Goal: Task Accomplishment & Management: Use online tool/utility

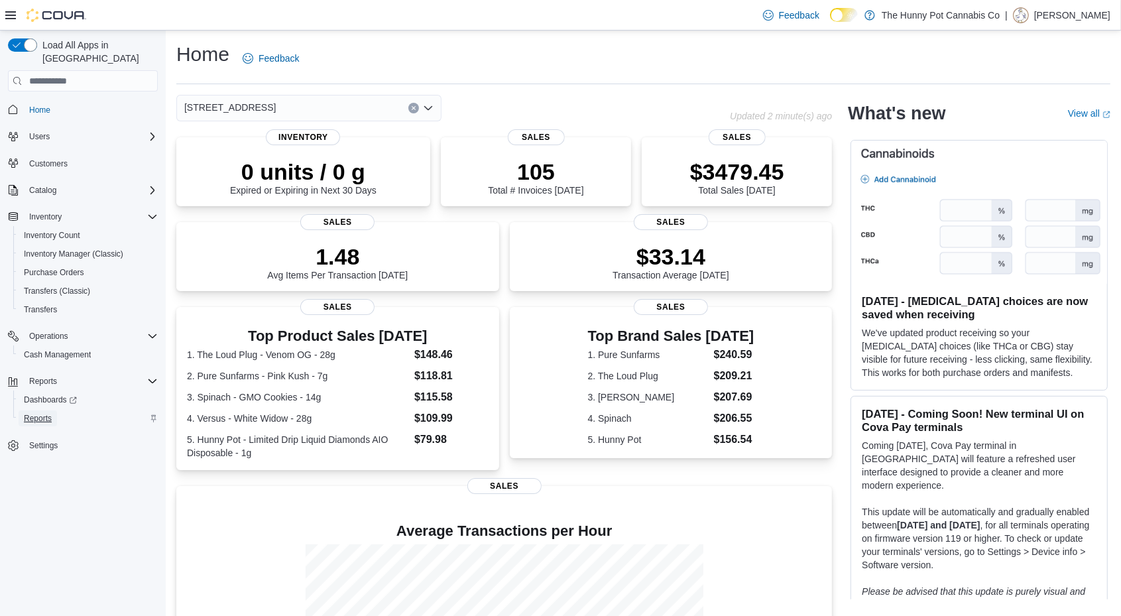
click at [50, 413] on span "Reports" at bounding box center [38, 418] width 28 height 11
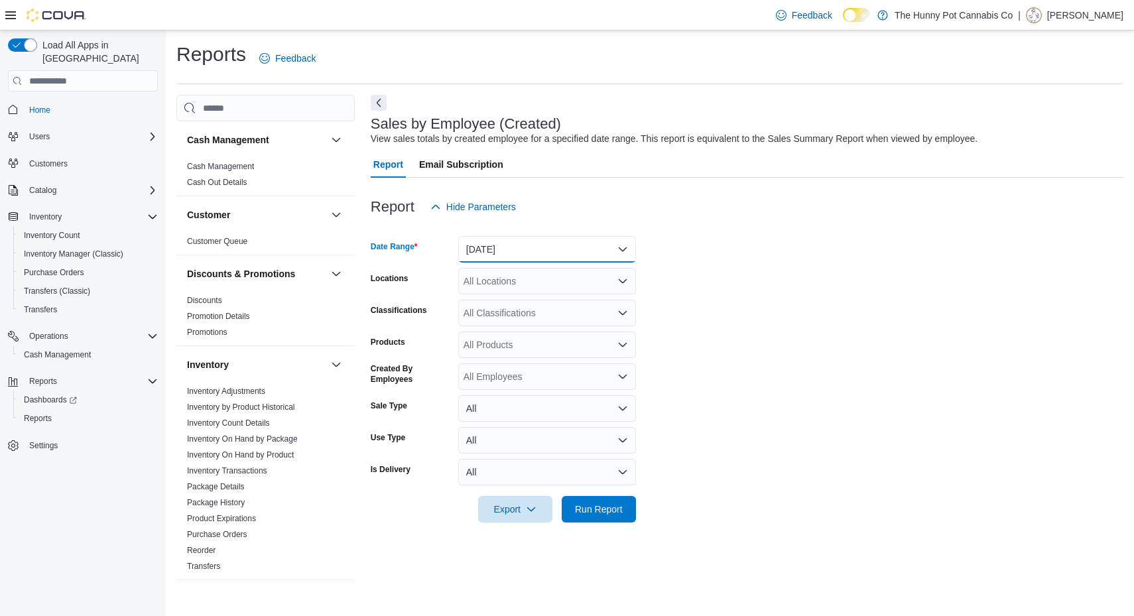
click at [566, 238] on button "Yesterday" at bounding box center [547, 249] width 178 height 27
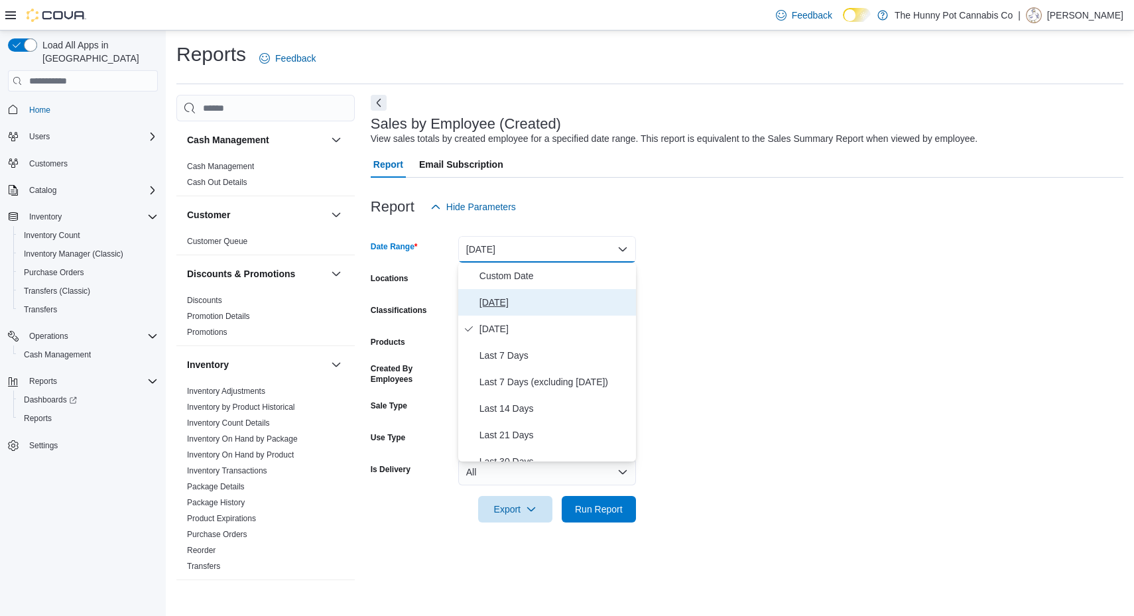
click at [571, 290] on button "Today" at bounding box center [547, 302] width 178 height 27
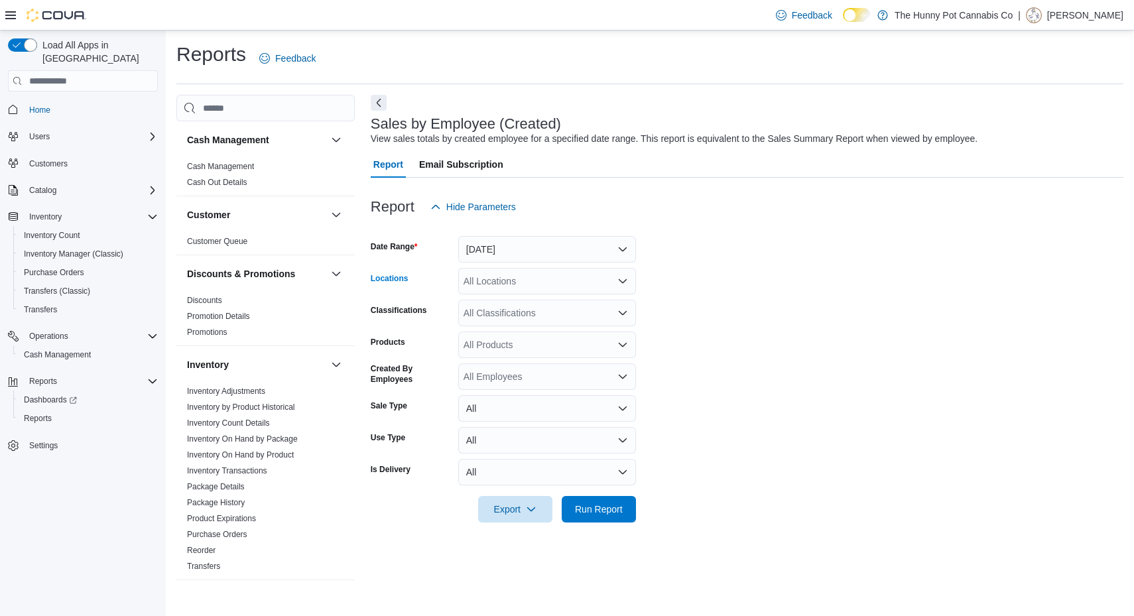
click at [516, 289] on div "All Locations" at bounding box center [547, 281] width 178 height 27
type input "****"
click at [526, 299] on span "5035 Hurontario St" at bounding box center [539, 303] width 92 height 13
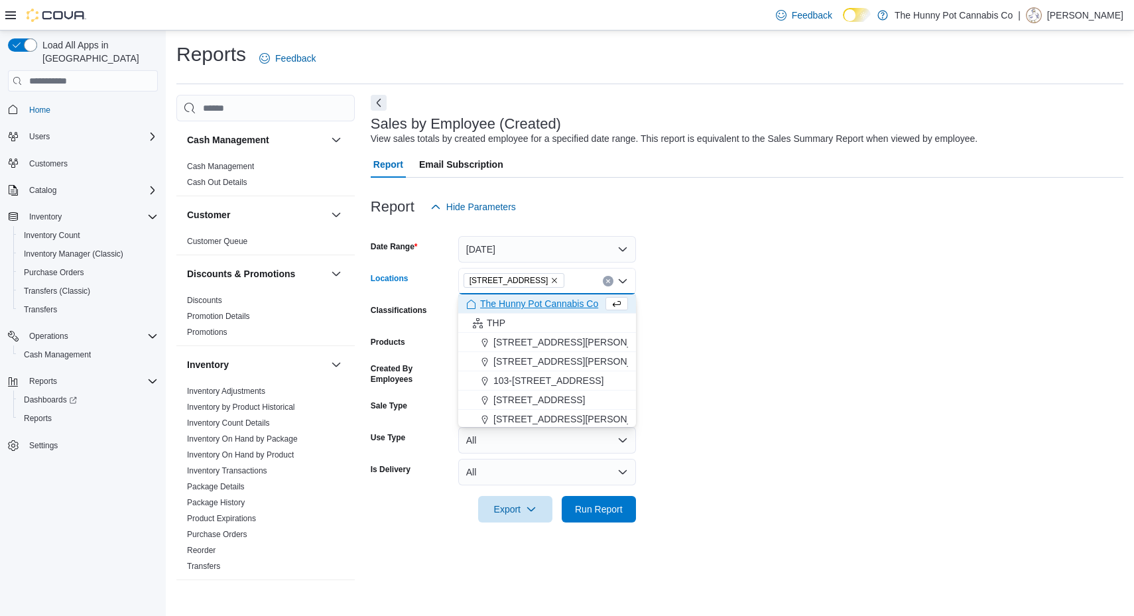
click at [713, 322] on form "Date Range Today Locations 5035 Hurontario St Combo box. Selected. 5035 Huronta…" at bounding box center [747, 371] width 753 height 302
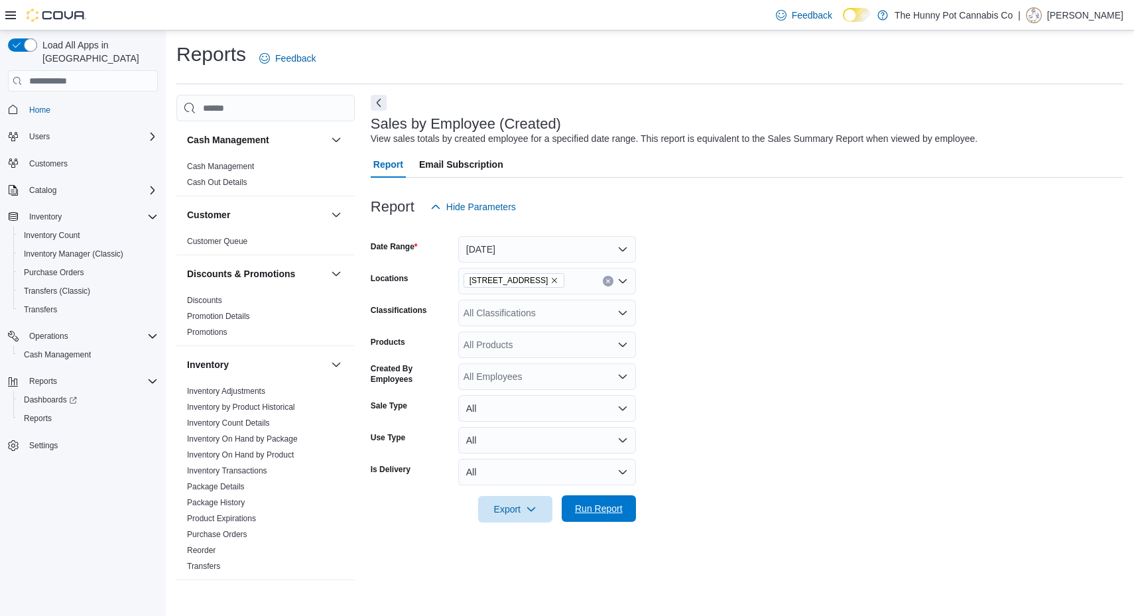
click at [590, 501] on span "Run Report" at bounding box center [599, 508] width 58 height 27
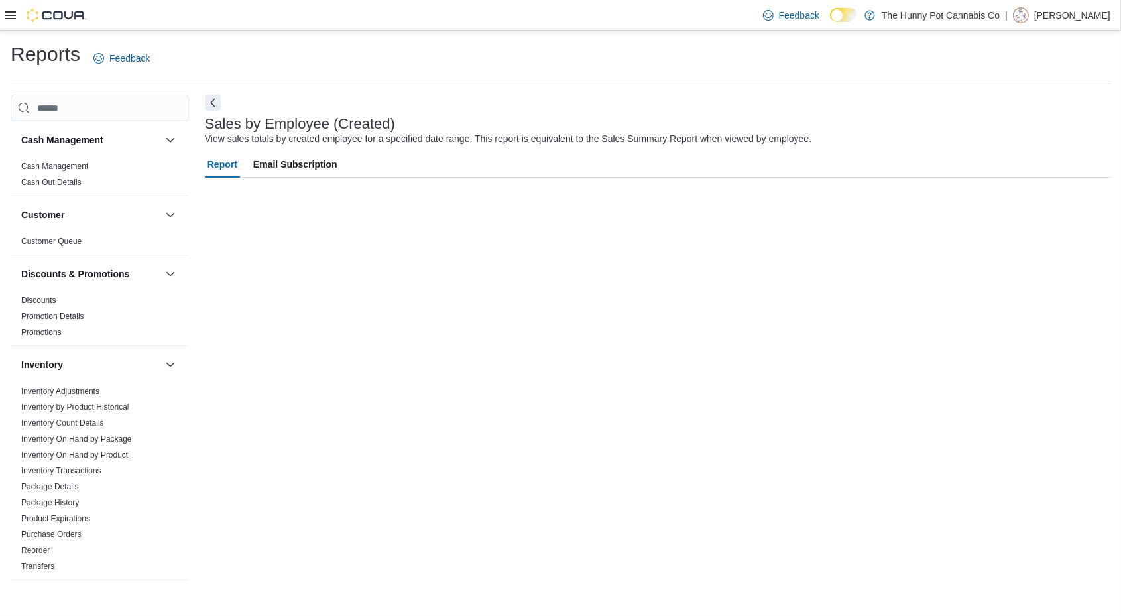
click at [9, 14] on icon at bounding box center [10, 15] width 11 height 11
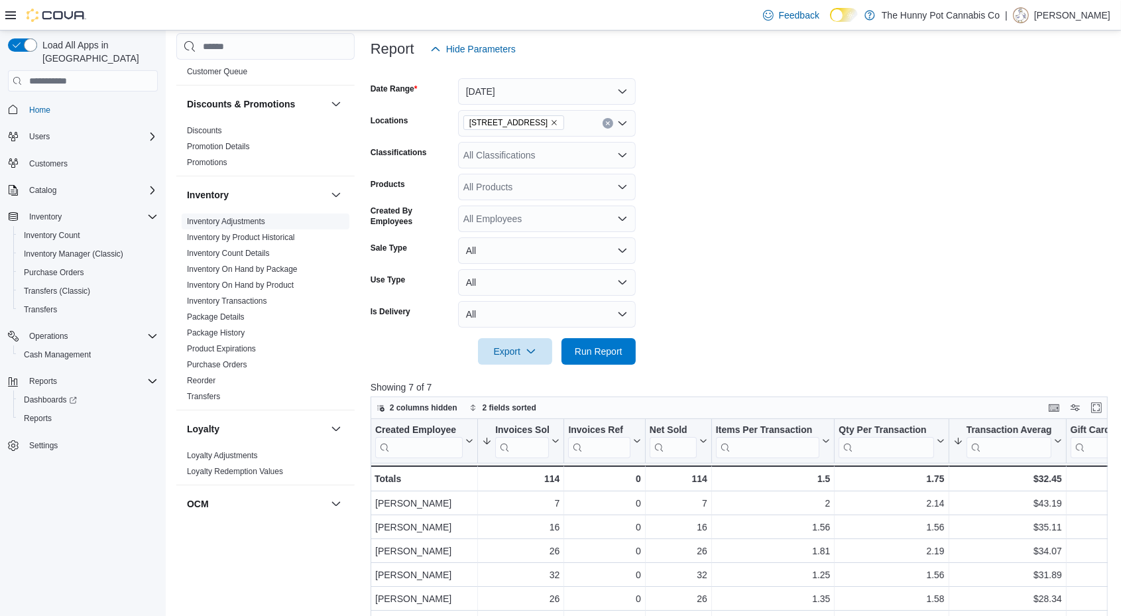
scroll to position [109, 0]
click at [120, 347] on div "Cash Management" at bounding box center [88, 355] width 139 height 16
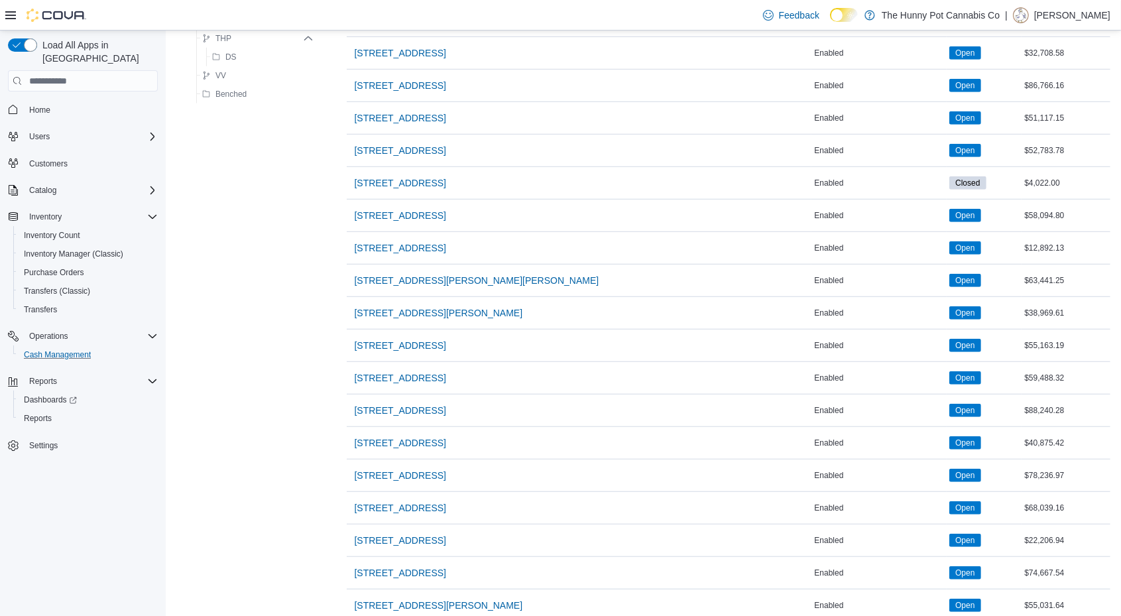
scroll to position [1038, 0]
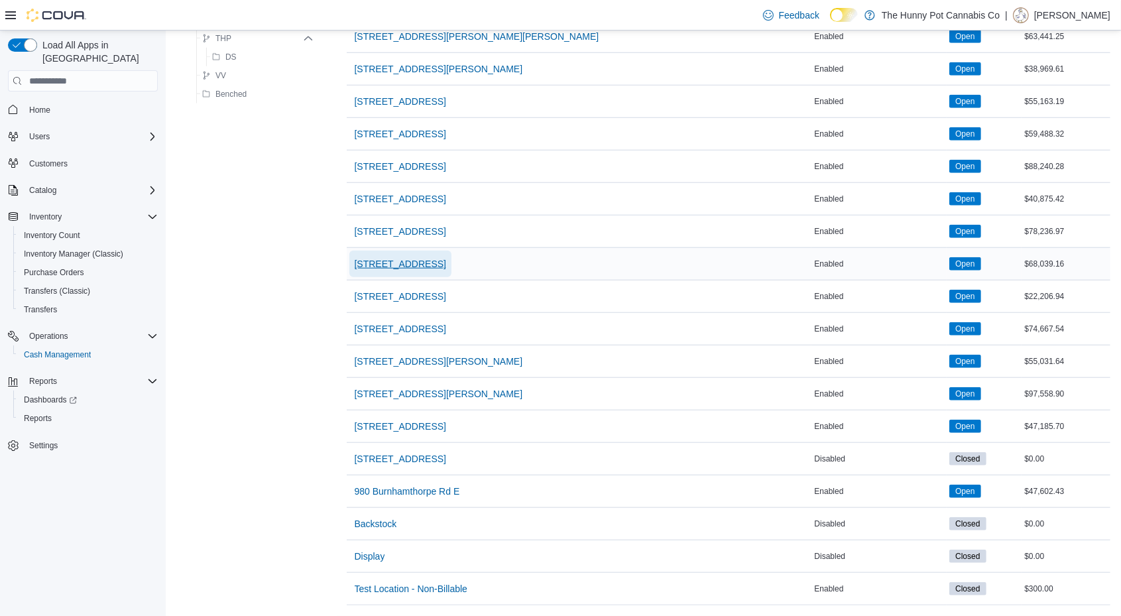
click at [391, 257] on span "5035 Hurontario St" at bounding box center [401, 263] width 92 height 13
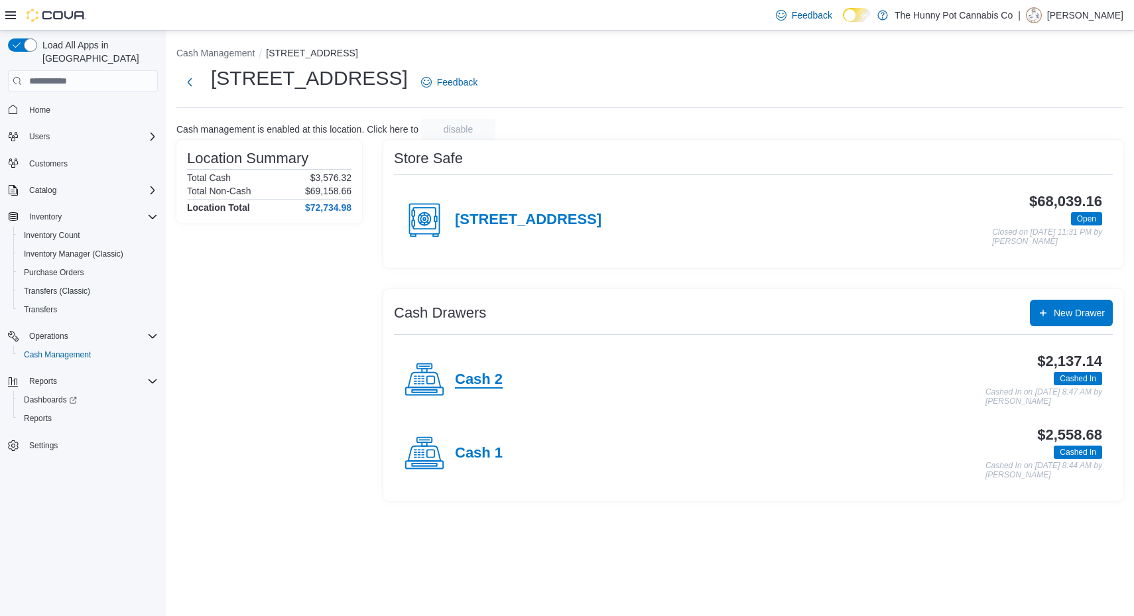
click at [482, 382] on h4 "Cash 2" at bounding box center [479, 379] width 48 height 17
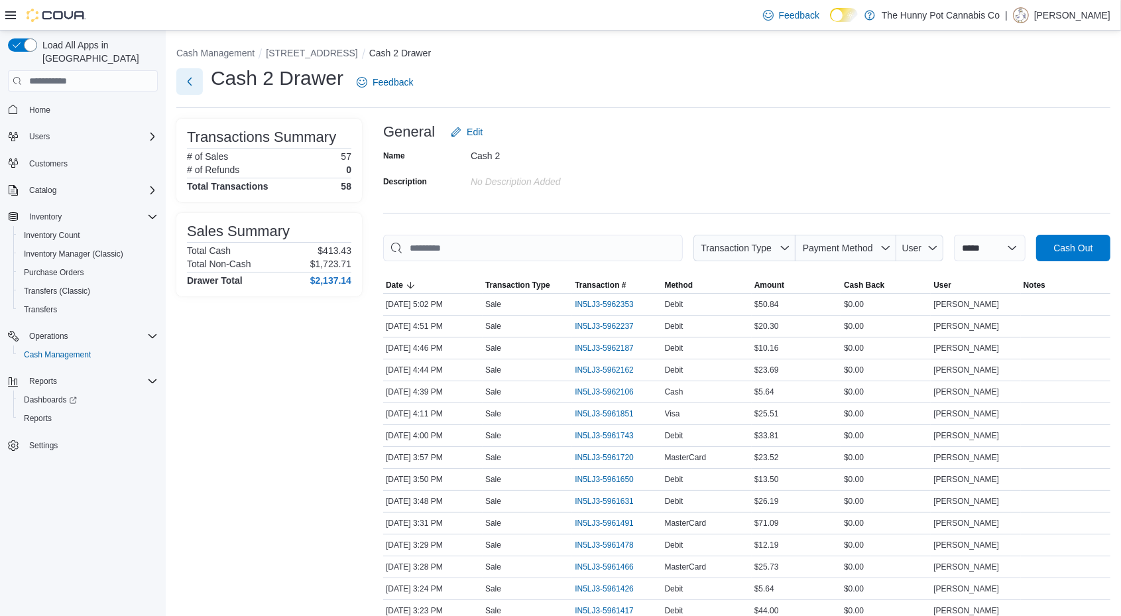
click at [194, 78] on button "Next" at bounding box center [189, 81] width 27 height 27
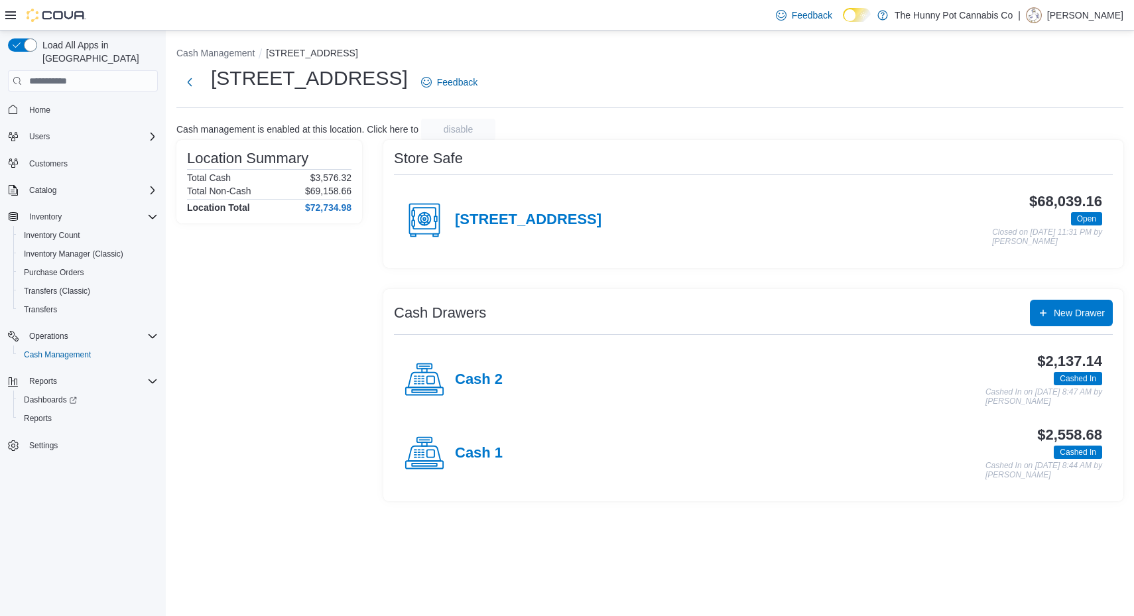
click at [462, 463] on div "Cash 1" at bounding box center [454, 454] width 98 height 40
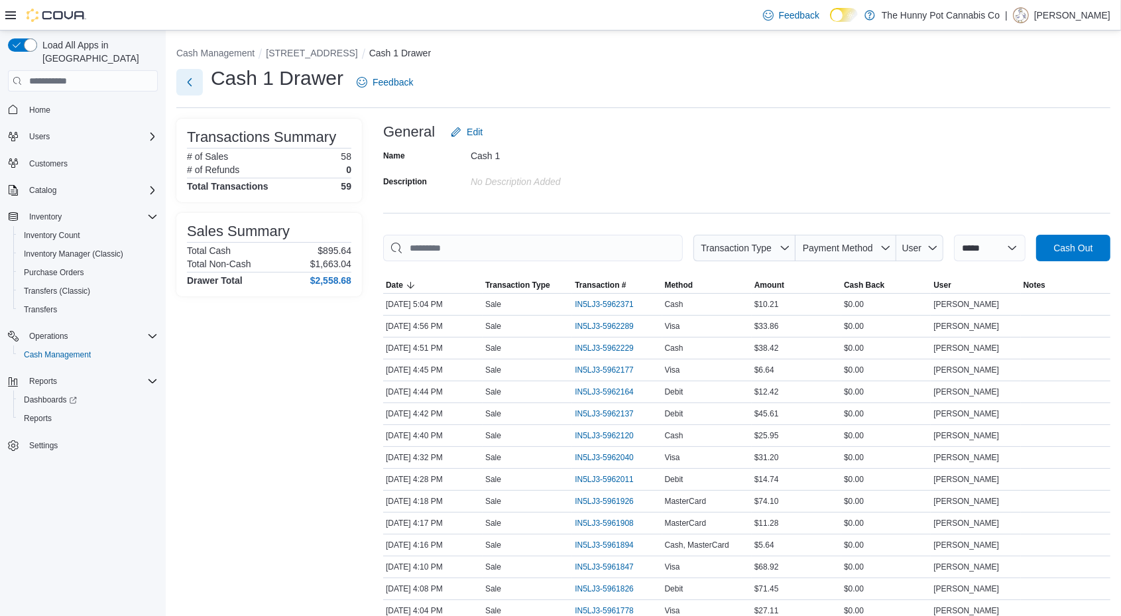
click at [187, 68] on div "Cash 1 Drawer Feedback" at bounding box center [297, 82] width 243 height 34
click at [188, 88] on button "Next" at bounding box center [189, 81] width 27 height 27
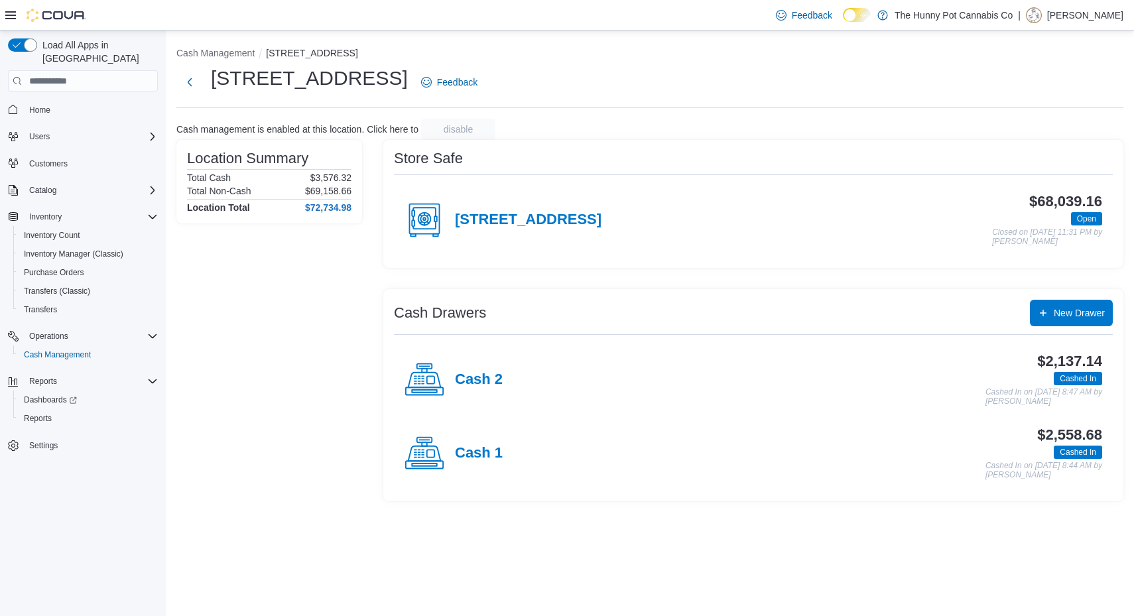
click at [492, 392] on div "Cash 2" at bounding box center [454, 380] width 98 height 40
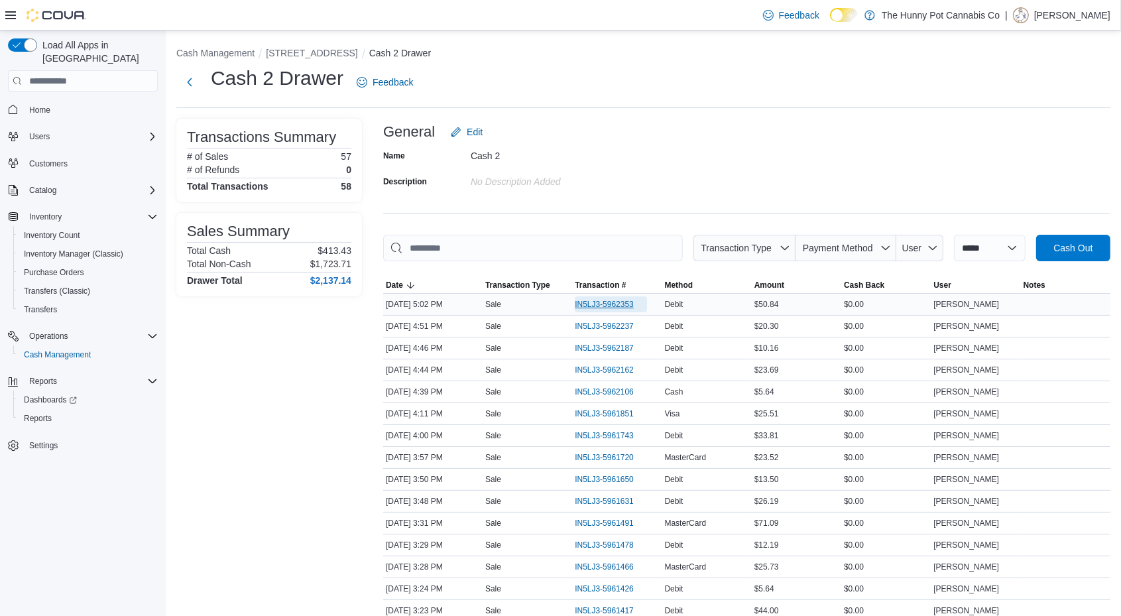
click at [603, 298] on span "IN5LJ3-5962353" at bounding box center [611, 304] width 72 height 16
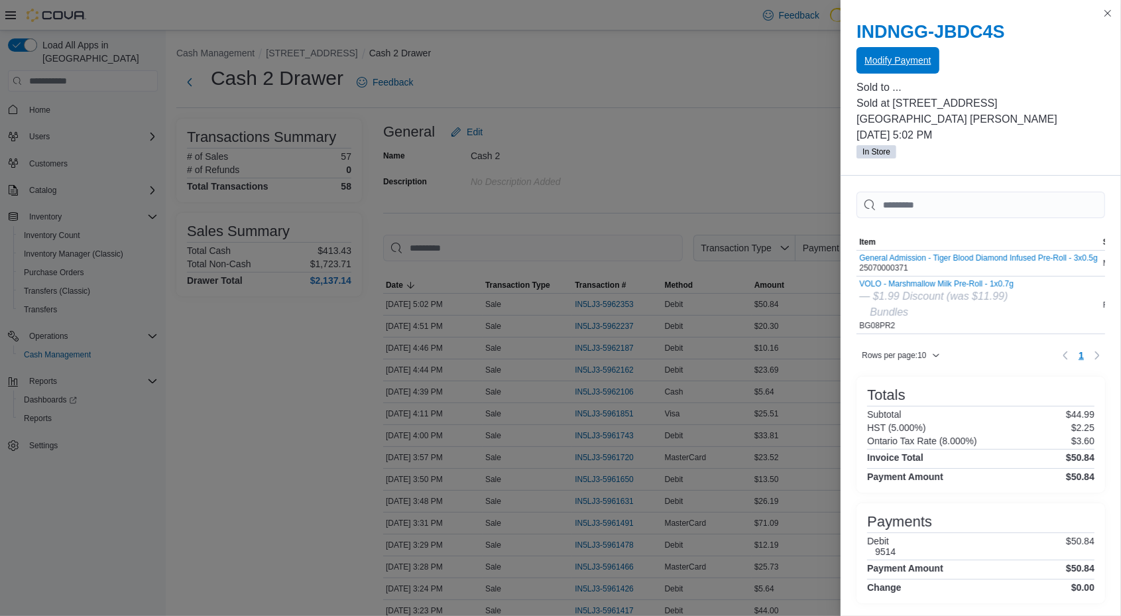
click at [875, 59] on span "Modify Payment" at bounding box center [898, 60] width 66 height 13
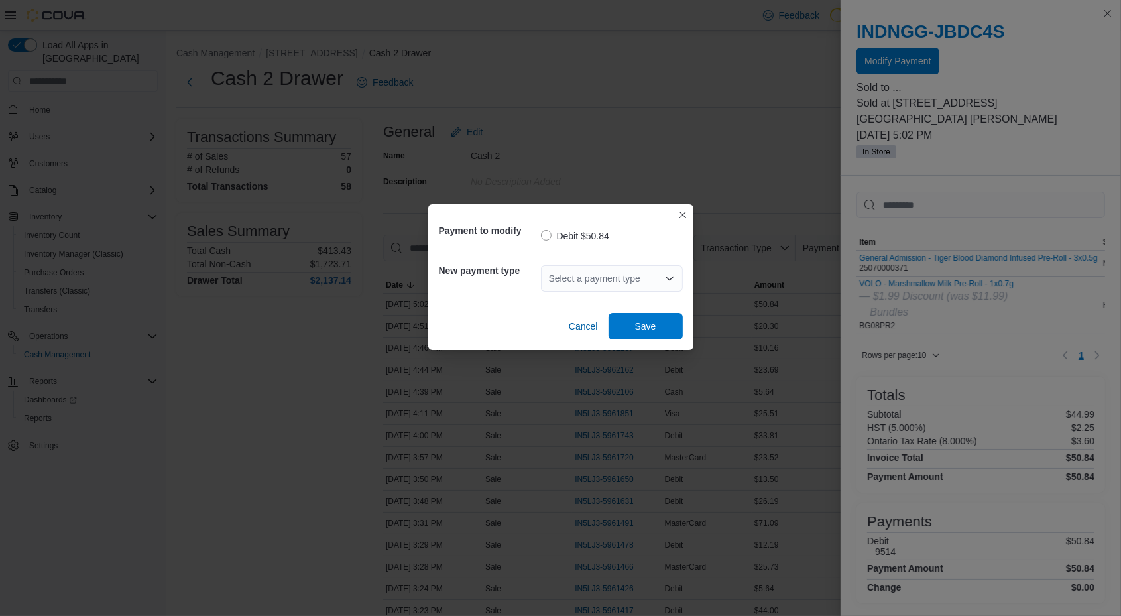
click at [633, 268] on div "Select a payment type" at bounding box center [612, 278] width 142 height 27
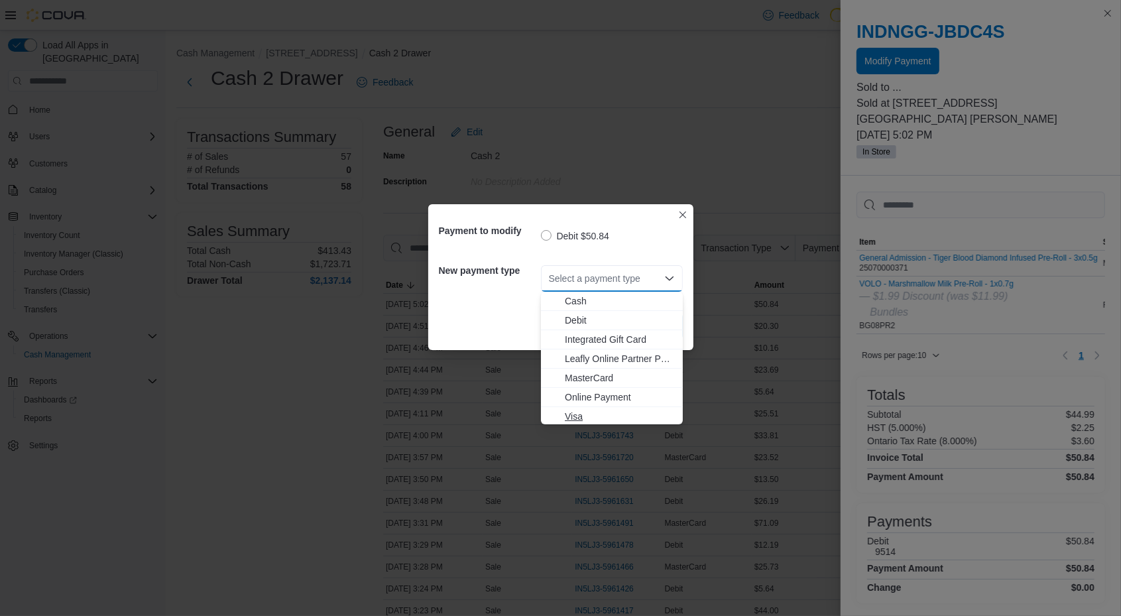
click at [611, 414] on span "Visa" at bounding box center [620, 416] width 110 height 13
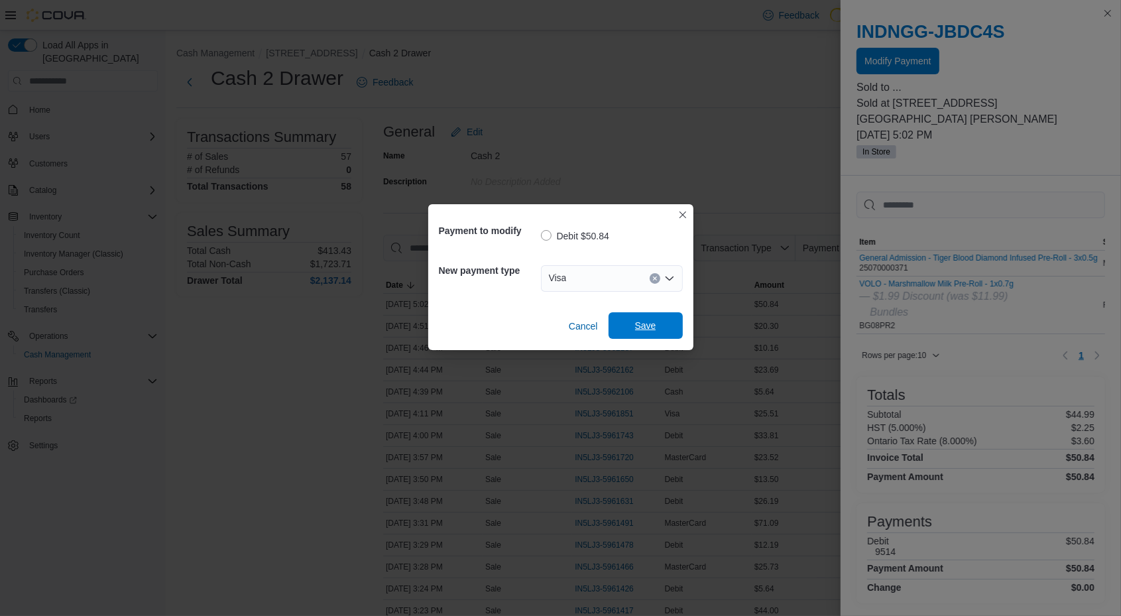
click at [630, 321] on span "Save" at bounding box center [646, 325] width 58 height 27
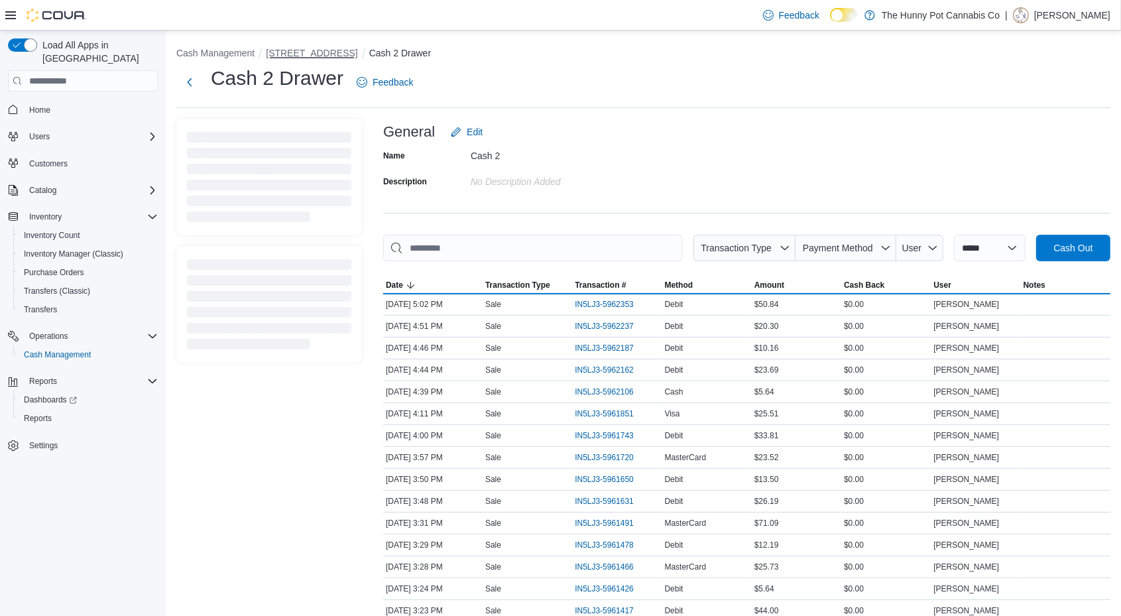
click at [290, 56] on button "5035 Hurontario St" at bounding box center [312, 53] width 92 height 11
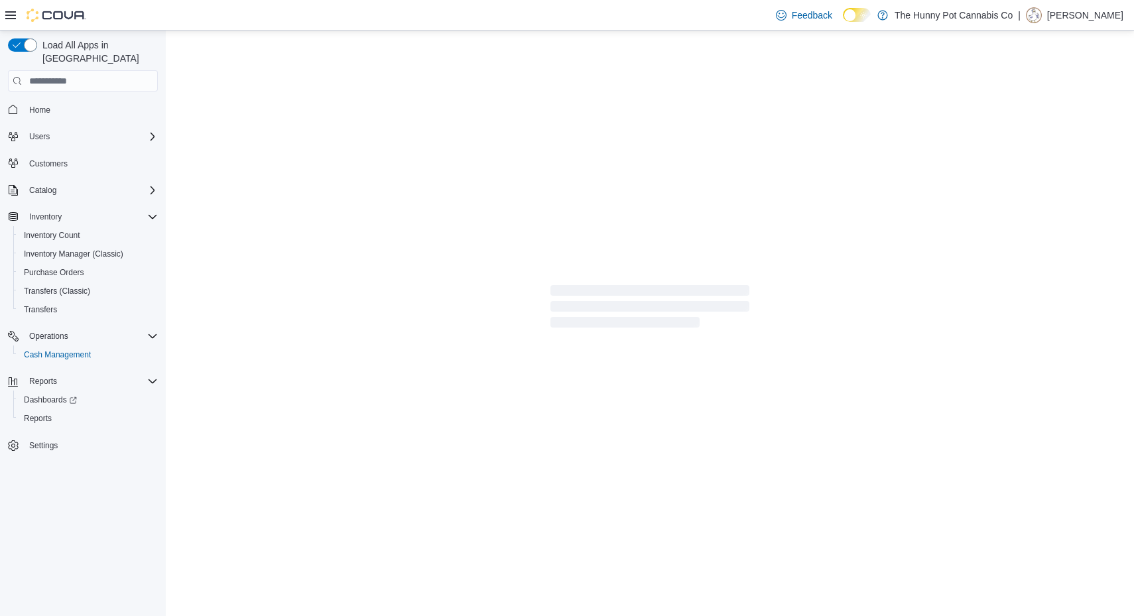
click at [220, 53] on div at bounding box center [650, 309] width 968 height 556
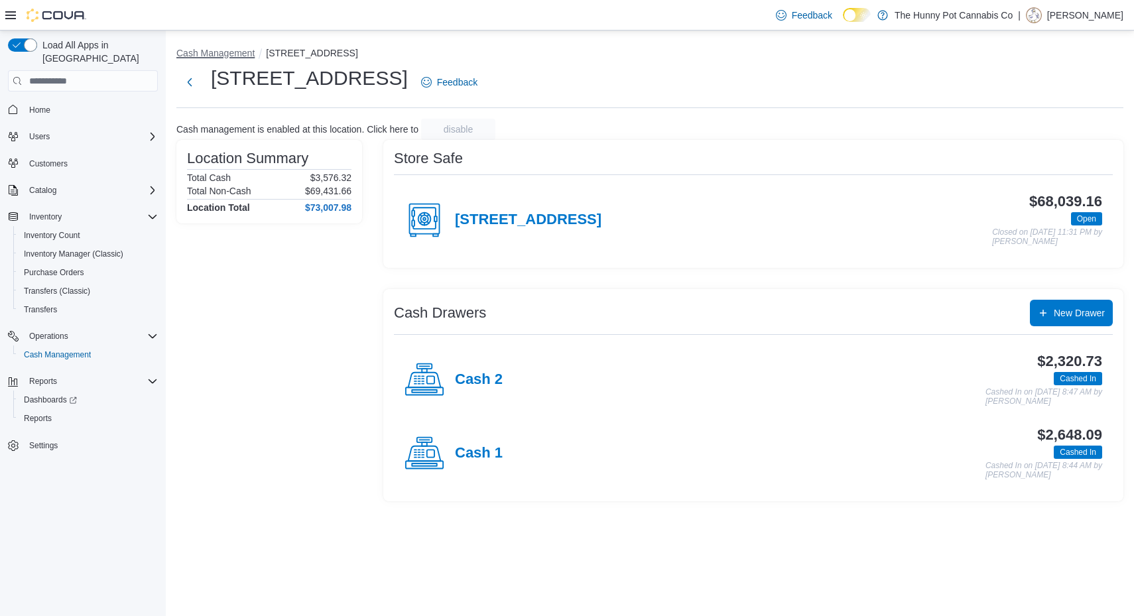
click at [222, 50] on button "Cash Management" at bounding box center [215, 53] width 78 height 11
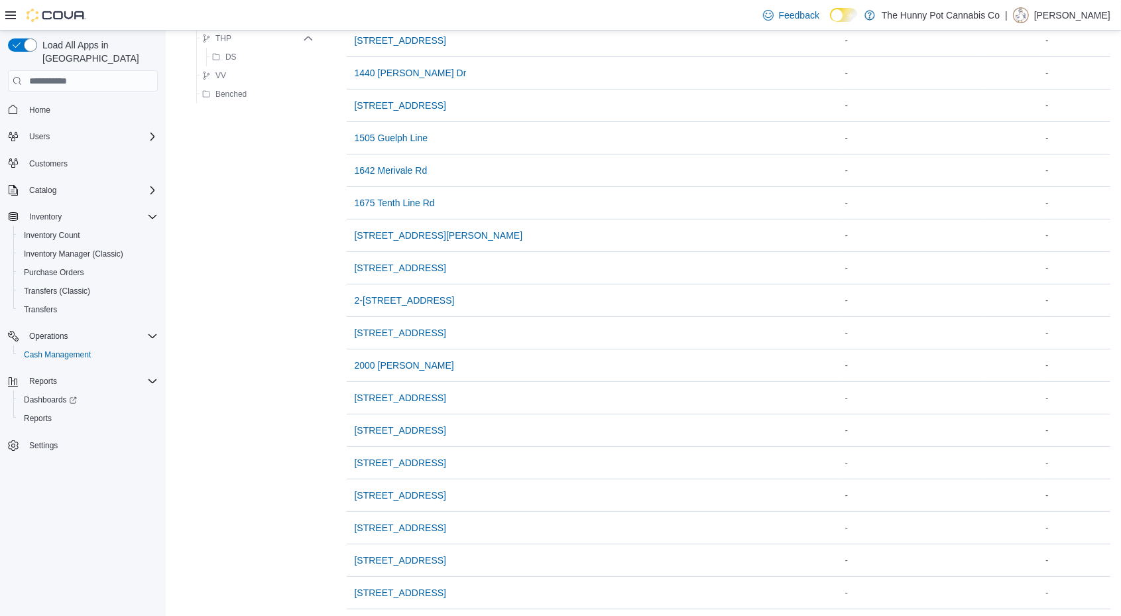
scroll to position [1038, 0]
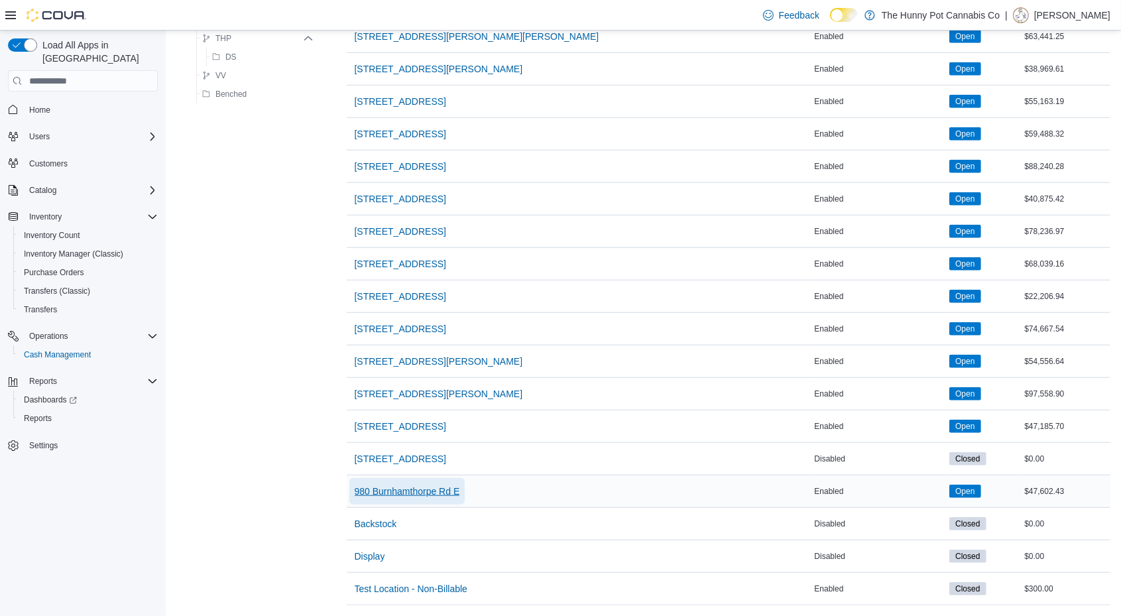
click at [444, 478] on span "980 Burnhamthorpe Rd E" at bounding box center [407, 491] width 105 height 27
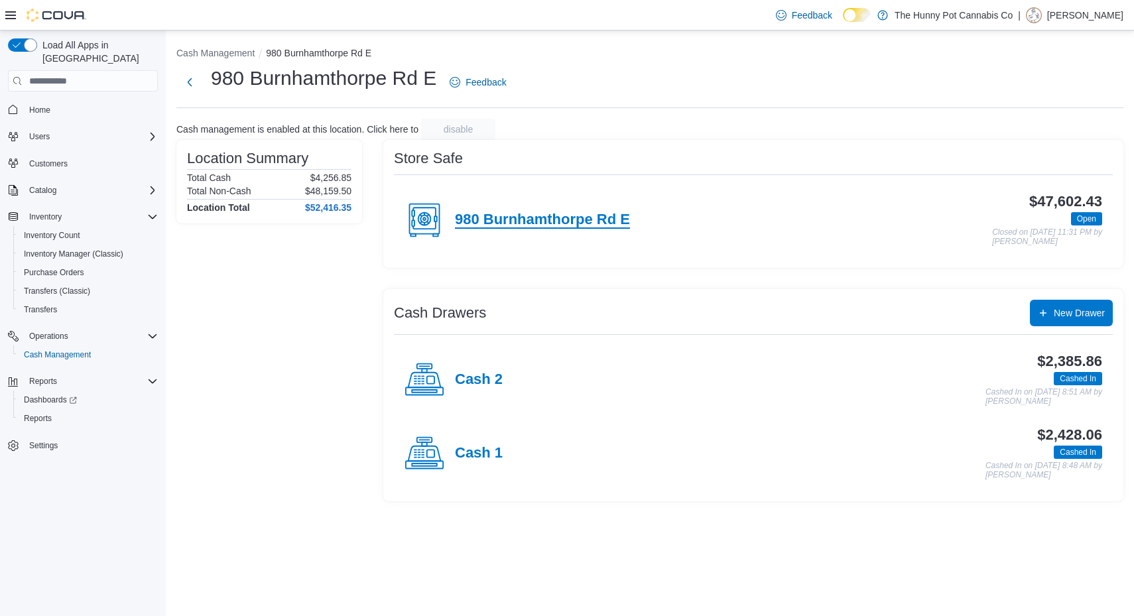
click at [508, 216] on h4 "980 Burnhamthorpe Rd E" at bounding box center [542, 220] width 175 height 17
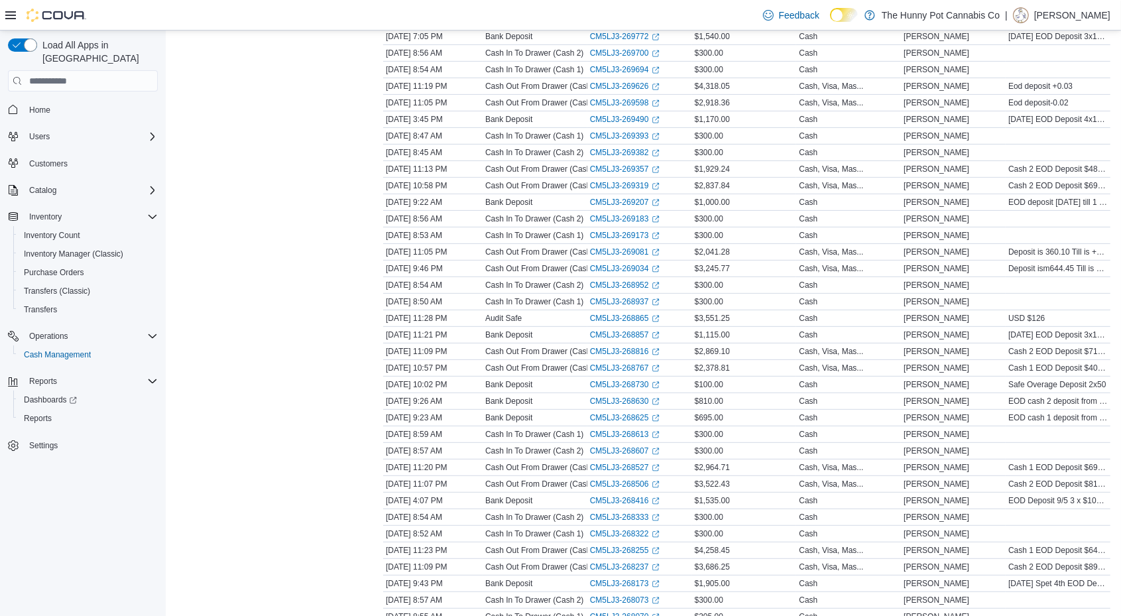
scroll to position [369, 0]
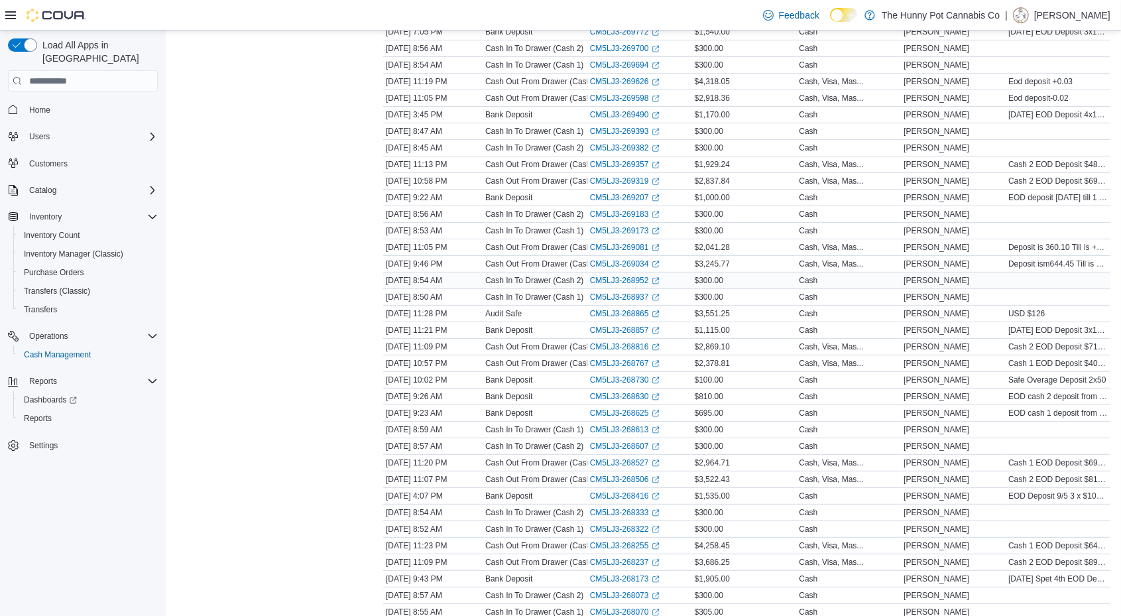
click at [538, 281] on div "Cash In To Drawer (Cash 2)" at bounding box center [535, 281] width 105 height 16
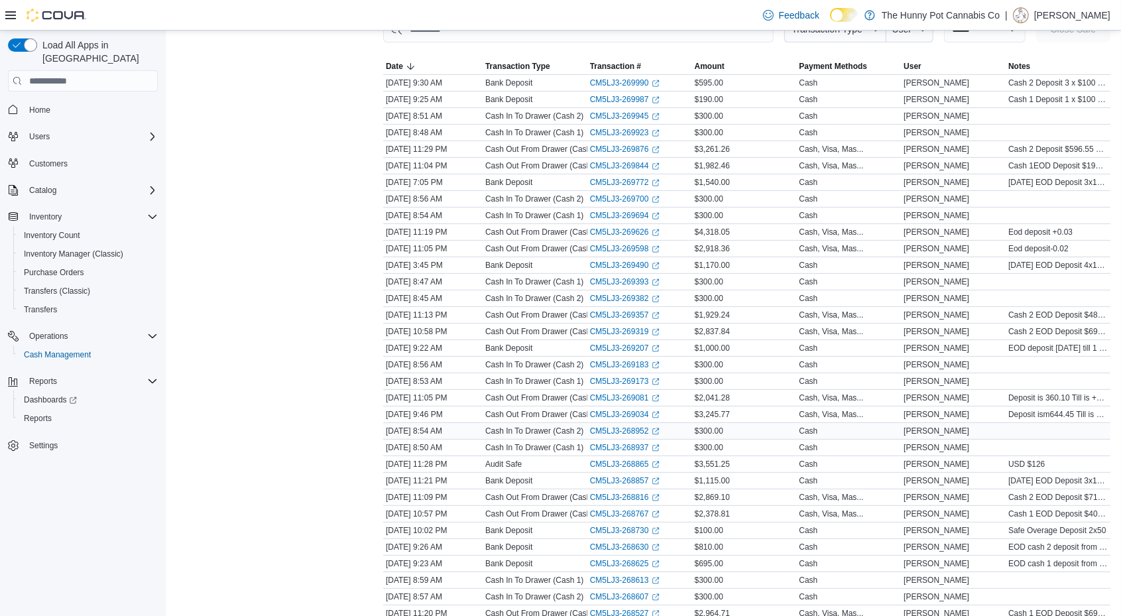
scroll to position [216, 0]
click at [322, 349] on div "Location Summary Total Cash $2,974.65 Total Non-Cash $44,627.78 Location Total …" at bounding box center [269, 600] width 186 height 1394
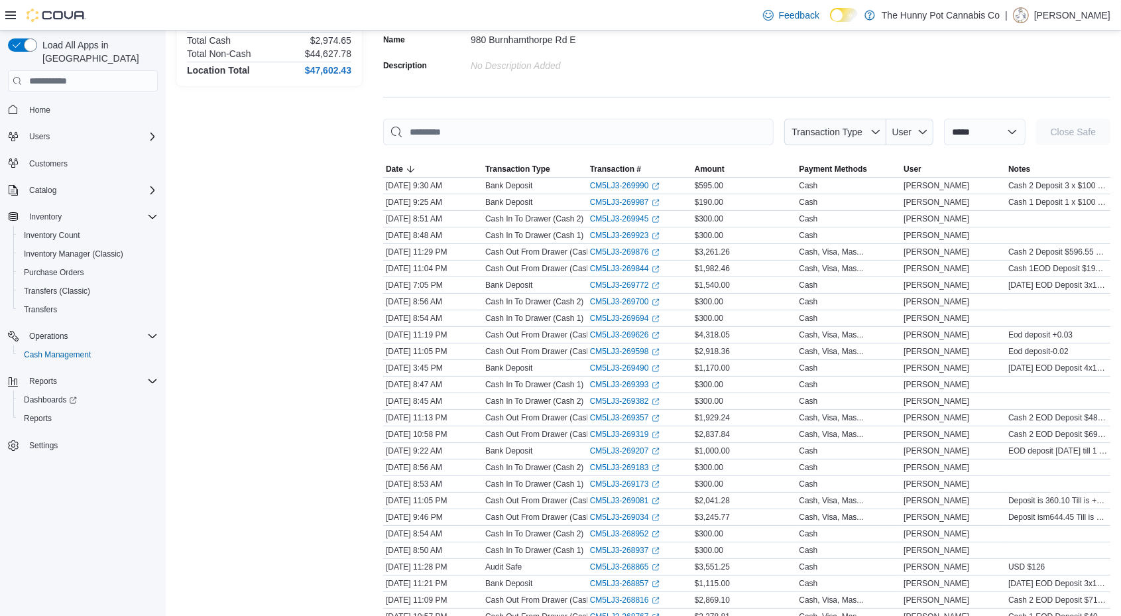
scroll to position [110, 0]
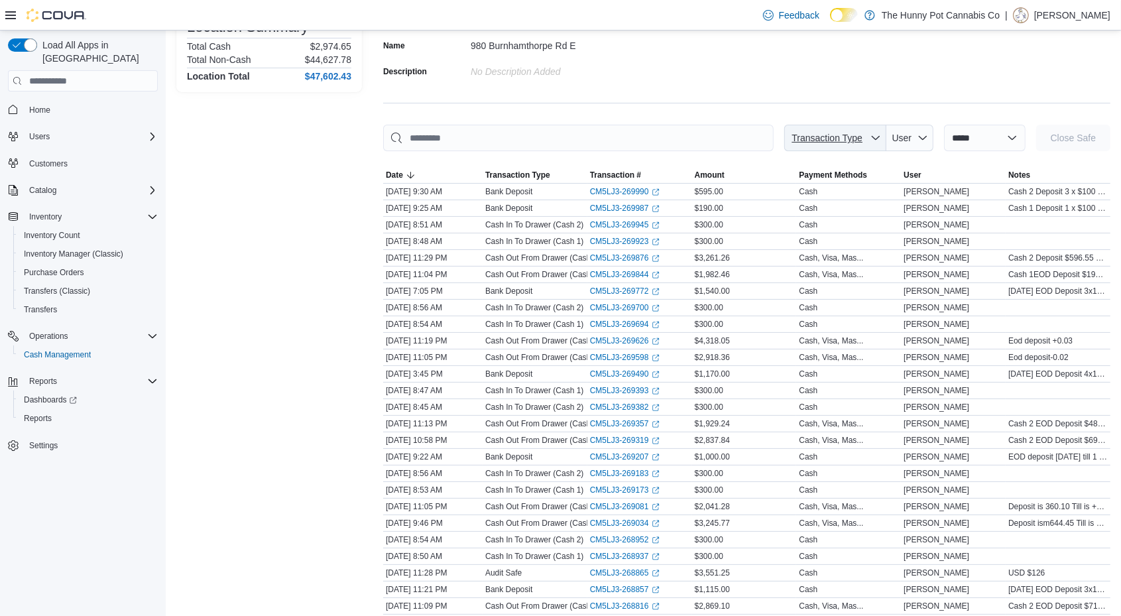
click at [844, 131] on span "Transaction Type" at bounding box center [828, 137] width 76 height 13
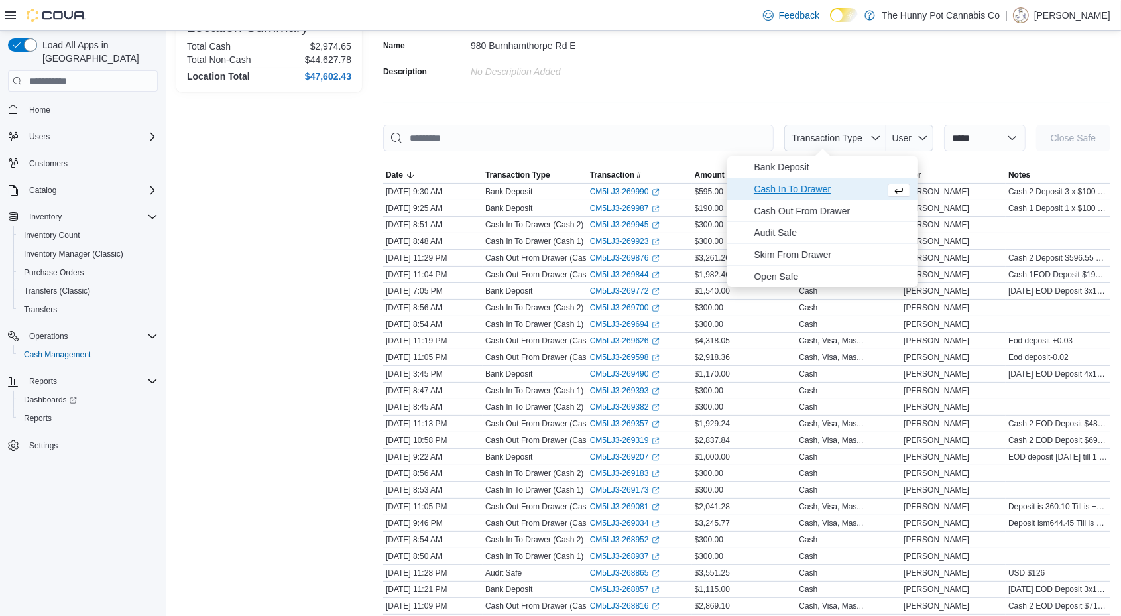
click at [813, 193] on span "Cash In To Drawer" at bounding box center [817, 189] width 126 height 16
type input "**********"
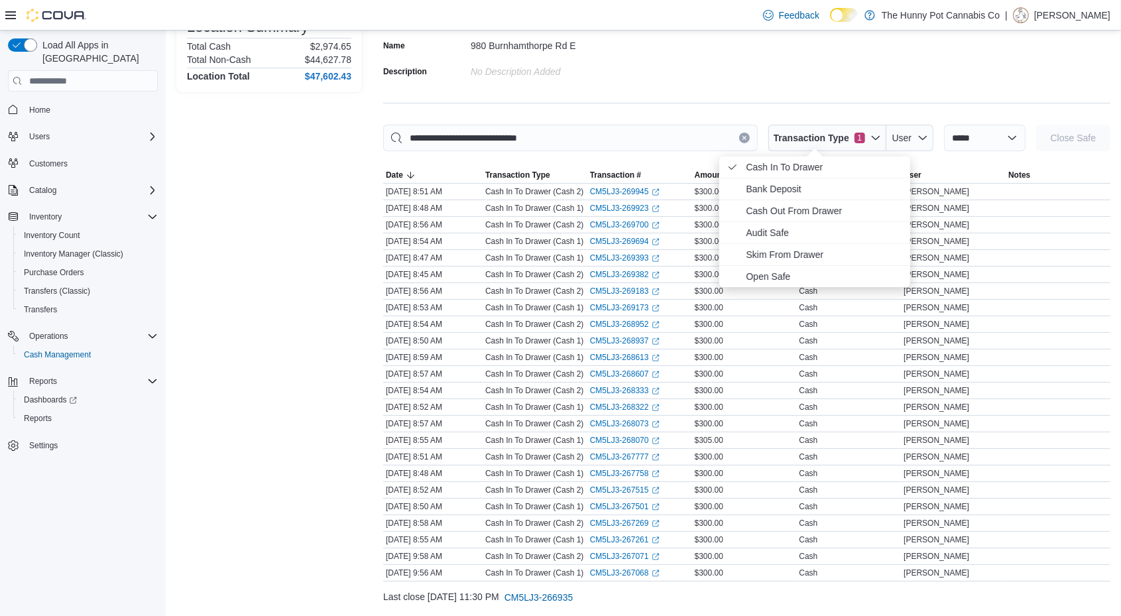
click at [300, 241] on div "Location Summary Total Cash $2,974.65 Total Non-Cash $44,627.78 Location Total …" at bounding box center [269, 324] width 186 height 631
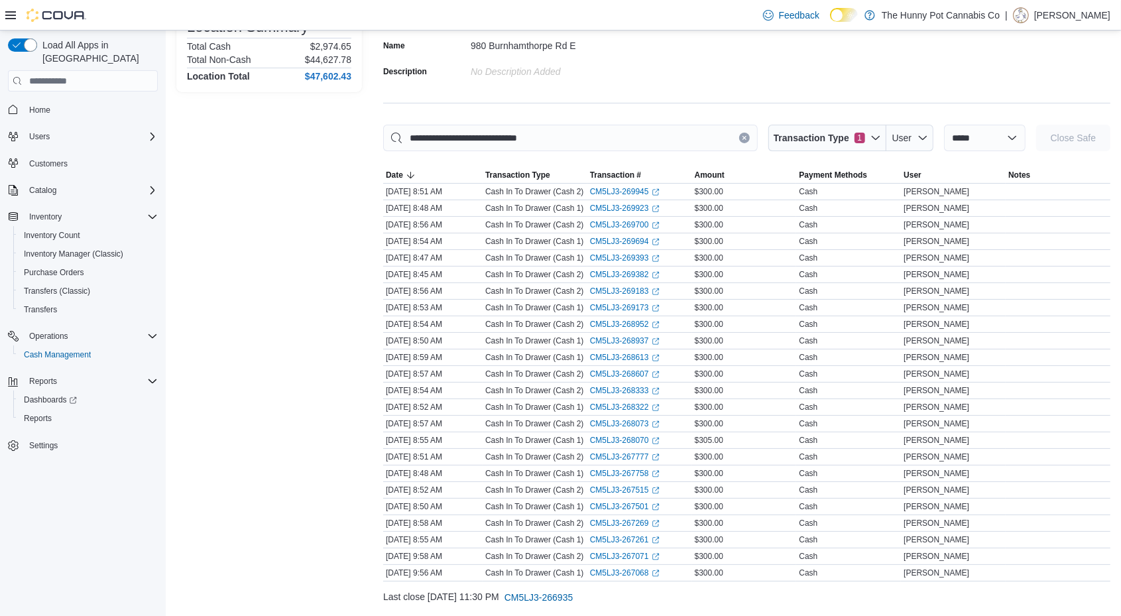
scroll to position [0, 0]
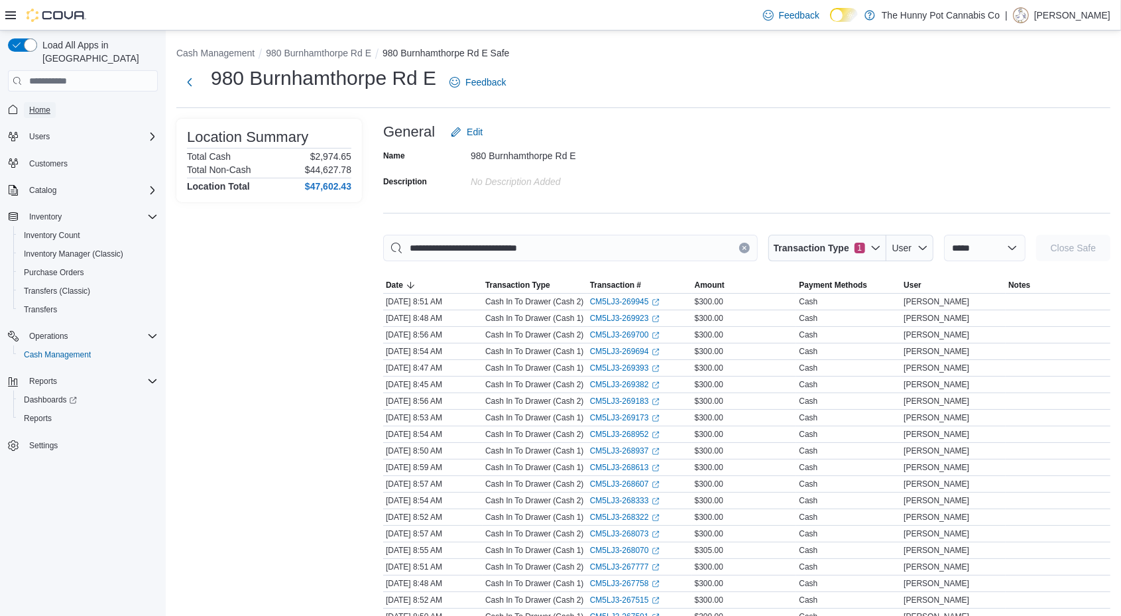
click at [34, 105] on span "Home" at bounding box center [39, 110] width 21 height 11
